Goal: Task Accomplishment & Management: Use online tool/utility

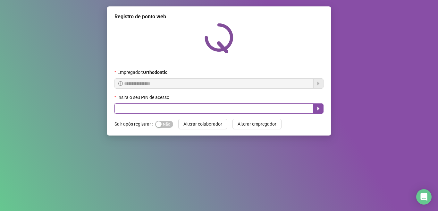
click at [153, 110] on input "text" at bounding box center [213, 108] width 199 height 10
type input "*****"
click at [316, 109] on icon "caret-right" at bounding box center [318, 108] width 5 height 5
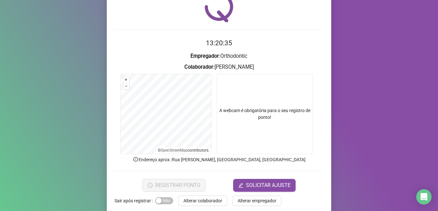
scroll to position [40, 0]
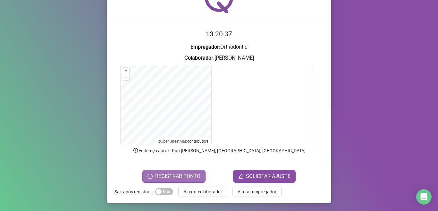
click at [180, 175] on span "REGISTRAR PONTO" at bounding box center [177, 176] width 45 height 8
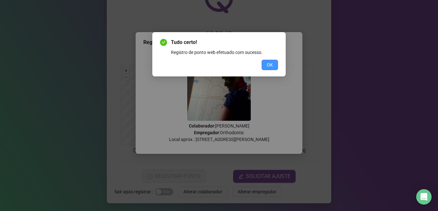
click at [269, 65] on span "OK" at bounding box center [270, 64] width 6 height 7
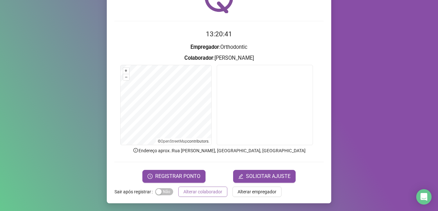
click at [199, 190] on span "Alterar colaborador" at bounding box center [202, 191] width 39 height 7
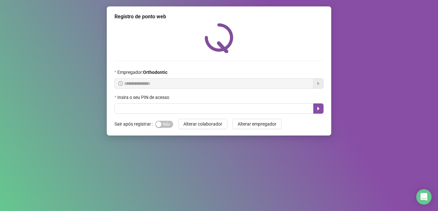
scroll to position [0, 0]
click at [178, 119] on button "Alterar colaborador" at bounding box center [202, 124] width 49 height 10
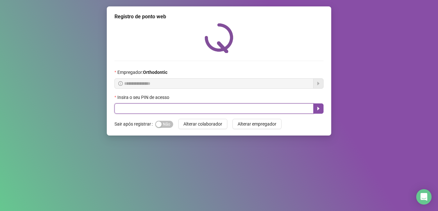
click at [161, 108] on input "text" at bounding box center [213, 108] width 199 height 10
type input "*****"
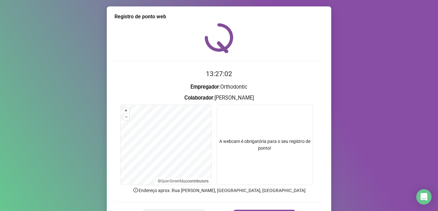
scroll to position [40, 0]
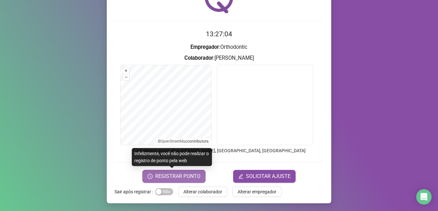
click at [183, 179] on span "REGISTRAR PONTO" at bounding box center [177, 176] width 45 height 8
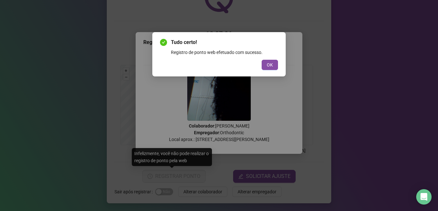
click at [267, 59] on div "Tudo certo! Registro de ponto web efetuado com sucesso. OK" at bounding box center [219, 53] width 118 height 31
click at [271, 64] on span "OK" at bounding box center [270, 64] width 6 height 7
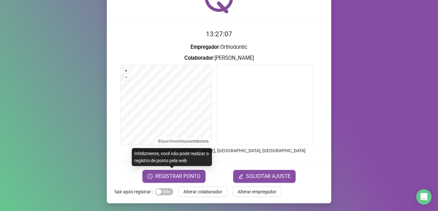
click at [184, 174] on span "REGISTRAR PONTO" at bounding box center [177, 176] width 45 height 8
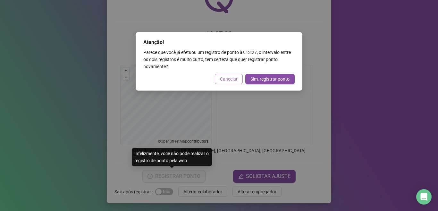
click at [223, 83] on button "Cancelar" at bounding box center [229, 79] width 28 height 10
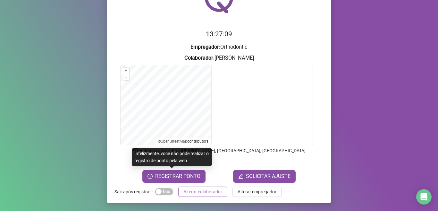
click at [212, 195] on button "Alterar colaborador" at bounding box center [202, 191] width 49 height 10
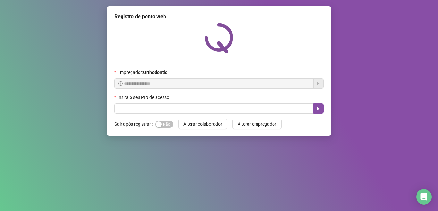
scroll to position [0, 0]
